Goal: Task Accomplishment & Management: Complete application form

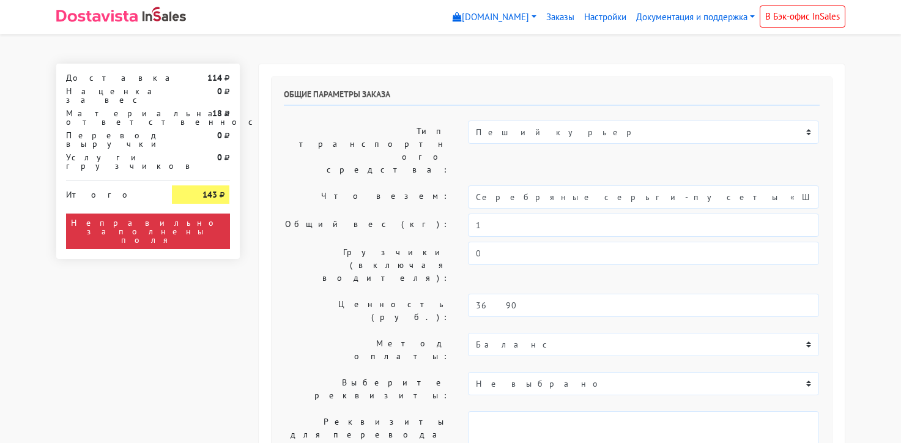
select select "11:00"
select select "20:00"
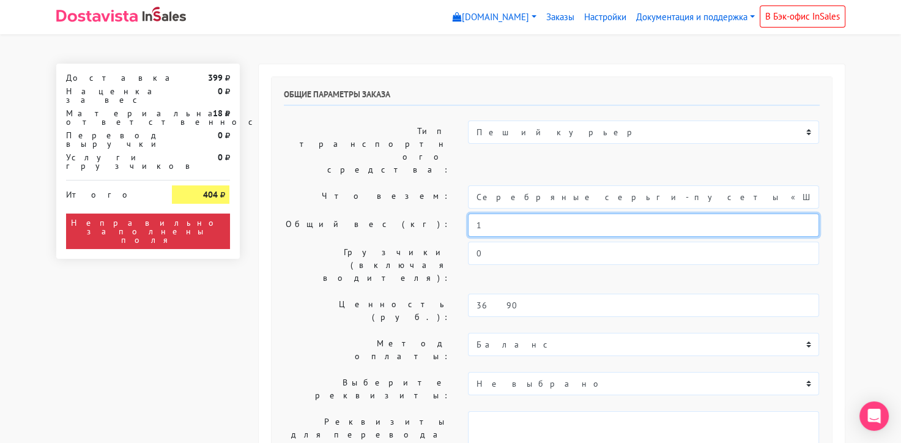
click at [496, 213] on input "1" at bounding box center [643, 224] width 351 height 23
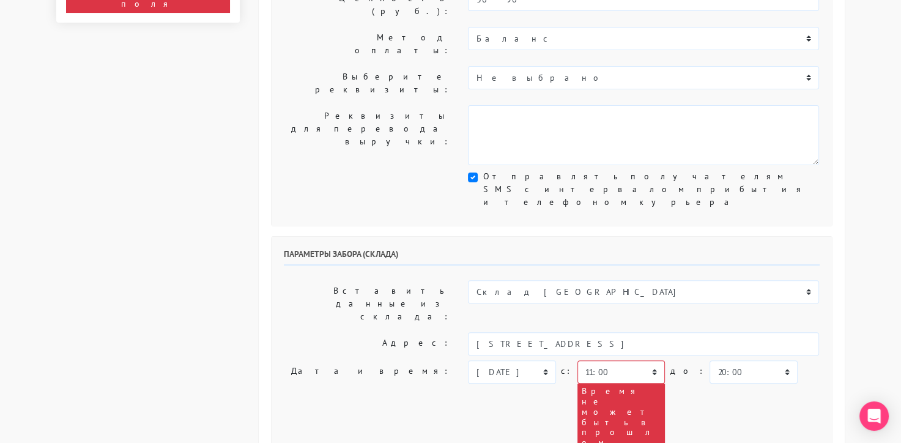
scroll to position [312, 0]
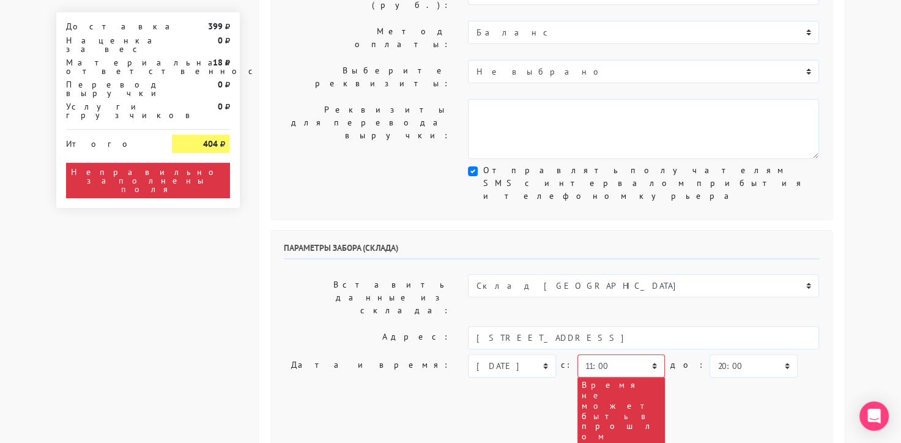
type input "0,5"
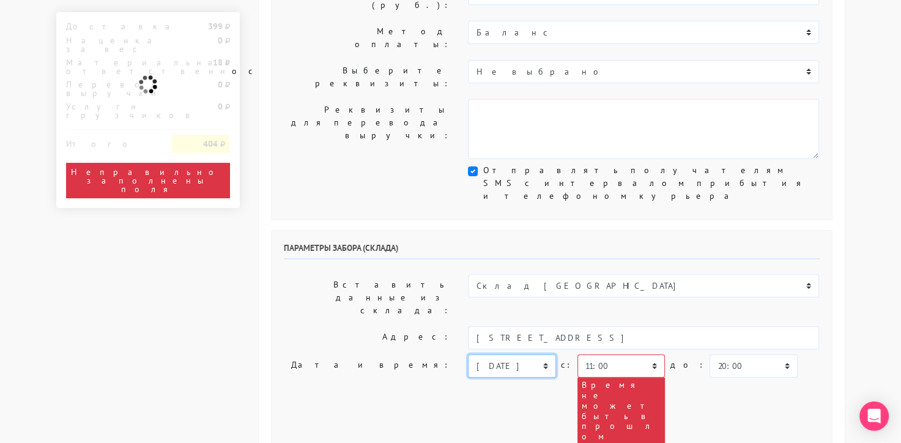
click at [515, 354] on select "[DATE] [DATE] [DATE] [DATE] [DATE] [DATE] [DATE] [DATE] [DATE]" at bounding box center [511, 365] width 87 height 23
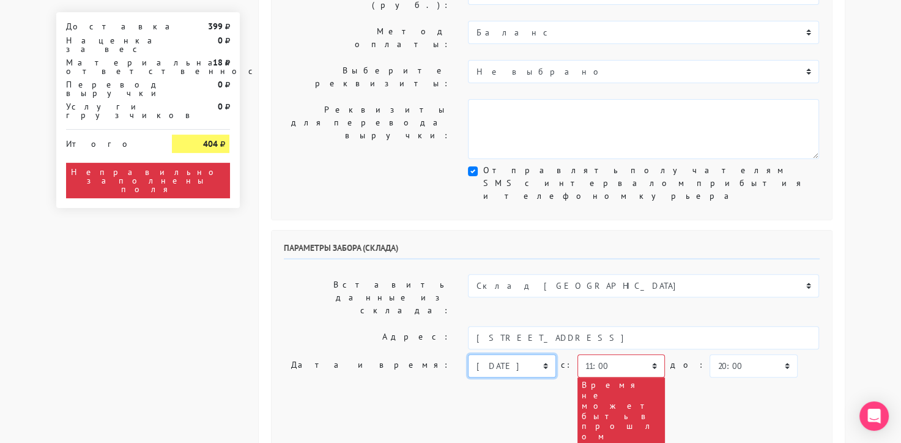
select select "[DATE]"
click at [468, 354] on select "[DATE] [DATE] [DATE] [DATE] [DATE] [DATE] [DATE] [DATE] [DATE]" at bounding box center [511, 365] width 87 height 23
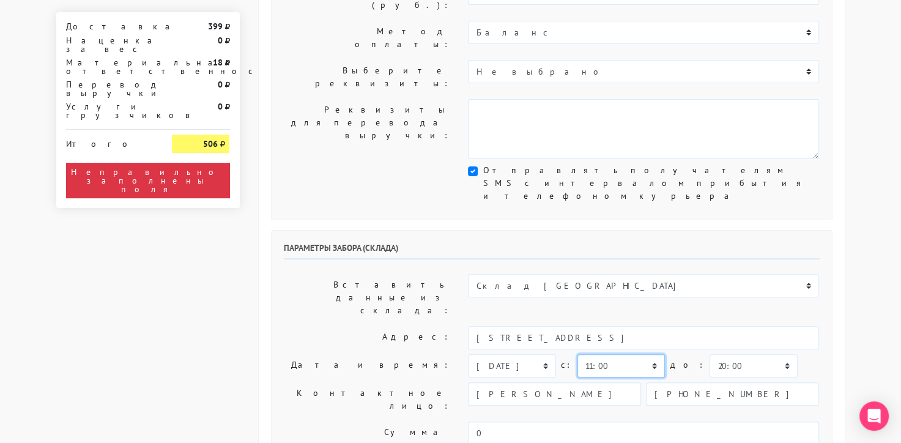
click at [615, 354] on select "00:00 00:30 01:00 01:30 02:00 02:30 03:00 03:30 04:00 04:30 05:00 05:30 06:00 0…" at bounding box center [620, 365] width 87 height 23
click at [577, 354] on select "00:00 00:30 01:00 01:30 02:00 02:30 03:00 03:30 04:00 04:30 05:00 05:30 06:00 0…" at bounding box center [620, 365] width 87 height 23
click at [719, 354] on select "00:00 00:30 01:00 01:30 02:00 02:30 03:00 03:30 04:00 04:30 05:00 05:30 06:00 0…" at bounding box center [752, 365] width 87 height 23
select select "12:00"
click at [709, 354] on select "00:00 00:30 01:00 01:30 02:00 02:30 03:00 03:30 04:00 04:30 05:00 05:30 06:00 0…" at bounding box center [752, 365] width 87 height 23
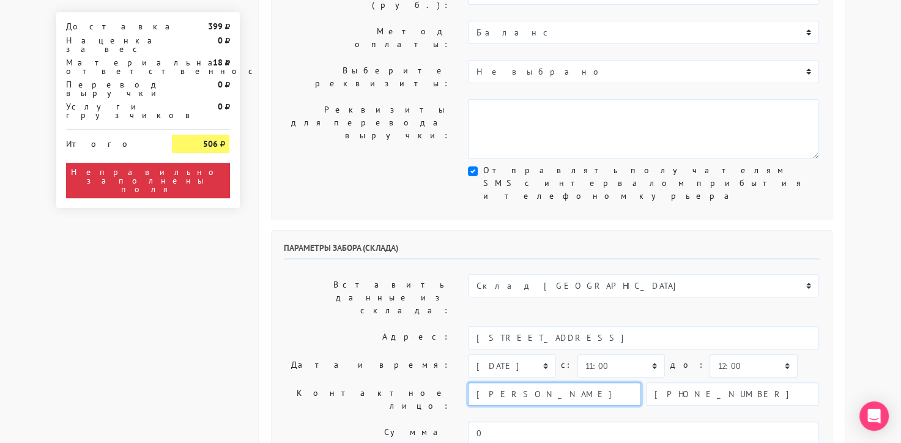
click at [555, 382] on input "[PERSON_NAME]" at bounding box center [554, 393] width 173 height 23
type input "менеджер"
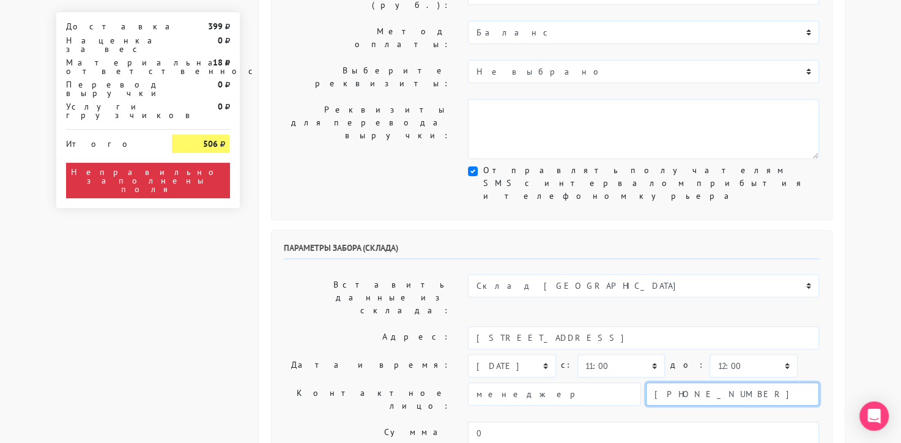
click at [723, 382] on input "[PHONE_NUMBER]" at bounding box center [732, 393] width 173 height 23
click at [723, 382] on input "text" at bounding box center [732, 393] width 173 height 23
type input "9234443831"
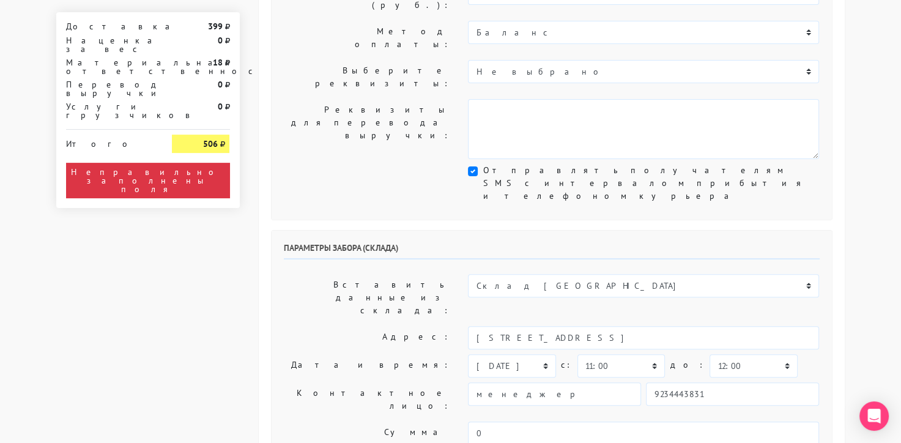
type textarea "Работаем с 11 утра, забрать раньше нельзя. Магазин sbleskom"
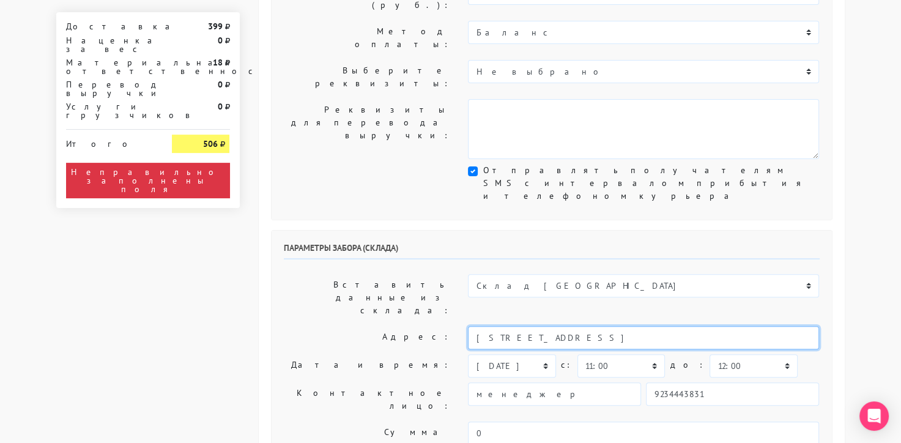
click at [649, 326] on input "[STREET_ADDRESS]" at bounding box center [643, 337] width 351 height 23
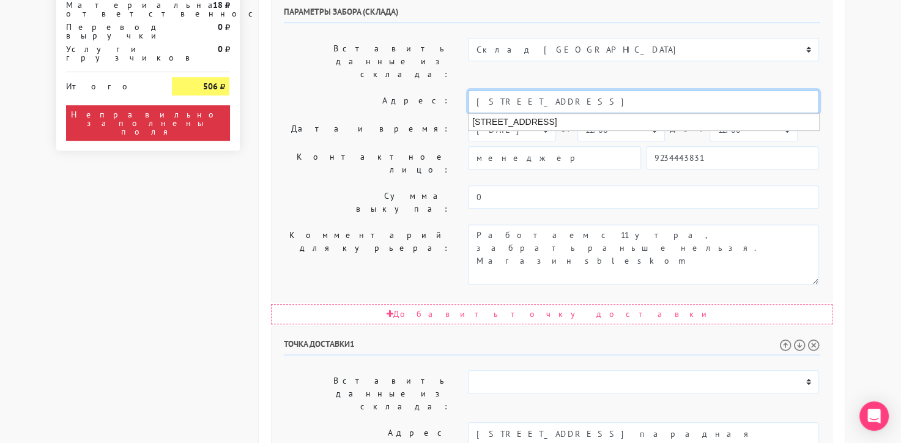
scroll to position [549, 0]
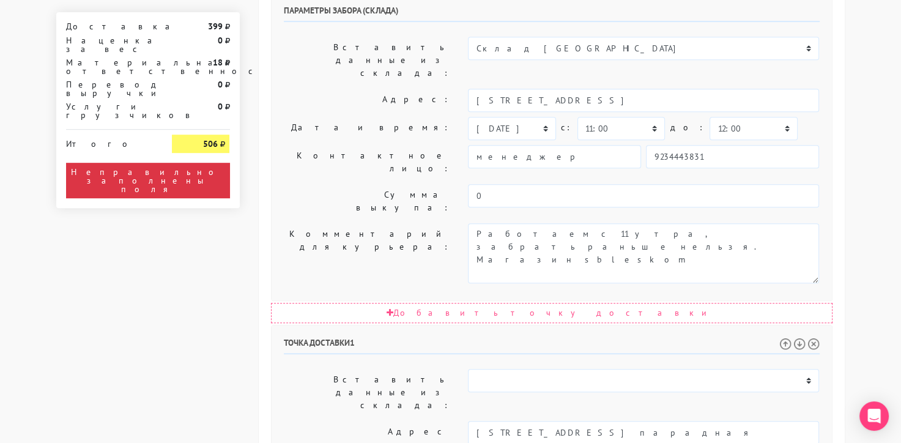
paste textarea "[PERSON_NAME][STREET_ADDRESS] парадная"
type textarea "Позвонить получателю за 1 час. [STREET_ADDRESS][PERSON_NAME]"
click at [704, 421] on input "[STREET_ADDRESS] парадная" at bounding box center [643, 432] width 351 height 23
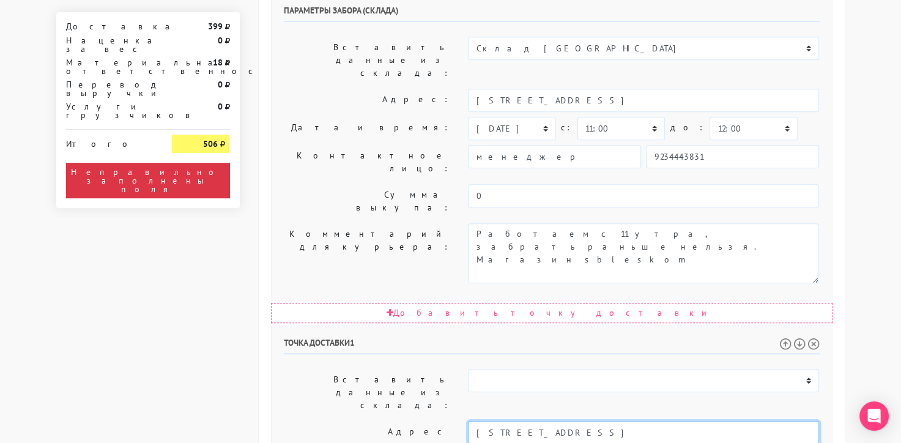
type input "[STREET_ADDRESS]"
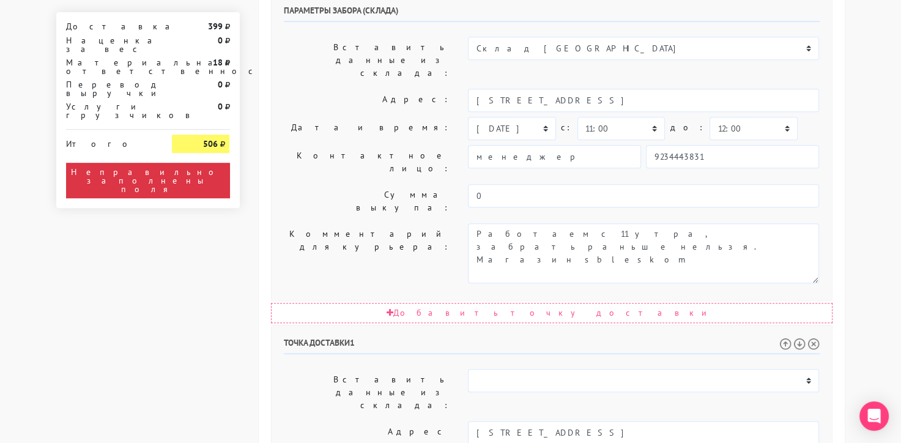
select select "[DATE]"
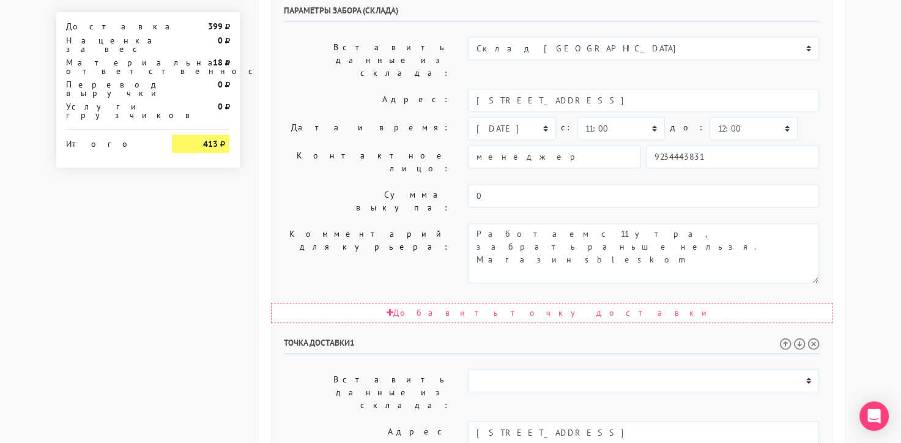
select select "12:00"
select select "16:00"
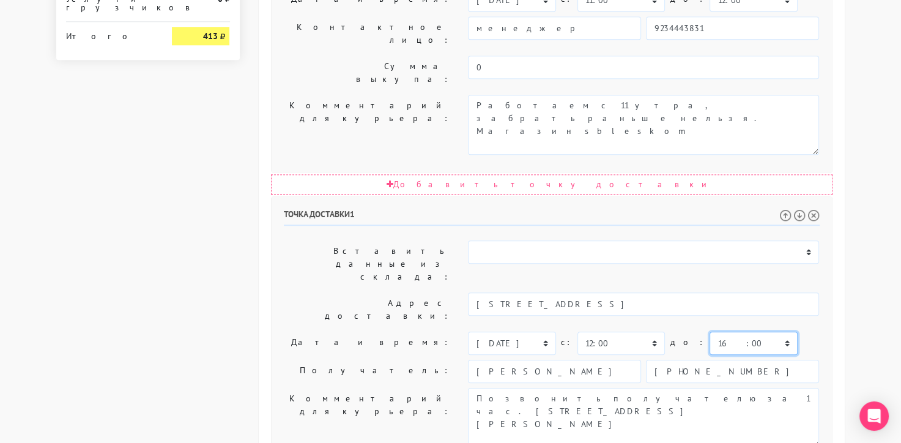
scroll to position [682, 0]
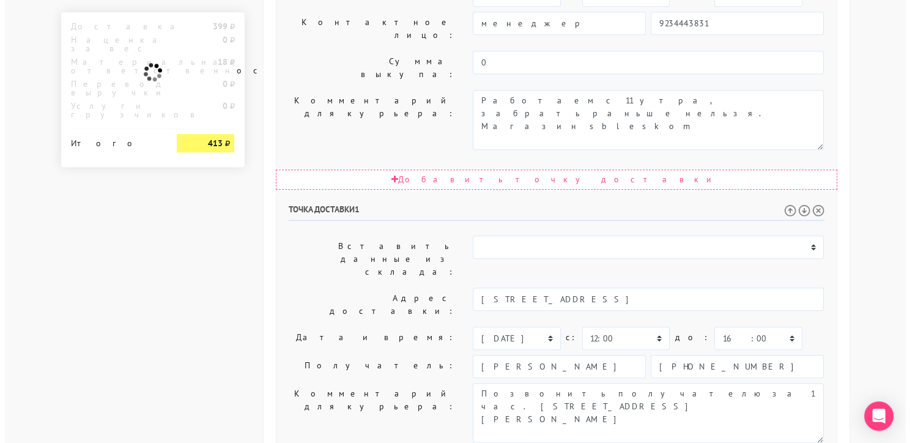
scroll to position [0, 0]
